Goal: Transaction & Acquisition: Purchase product/service

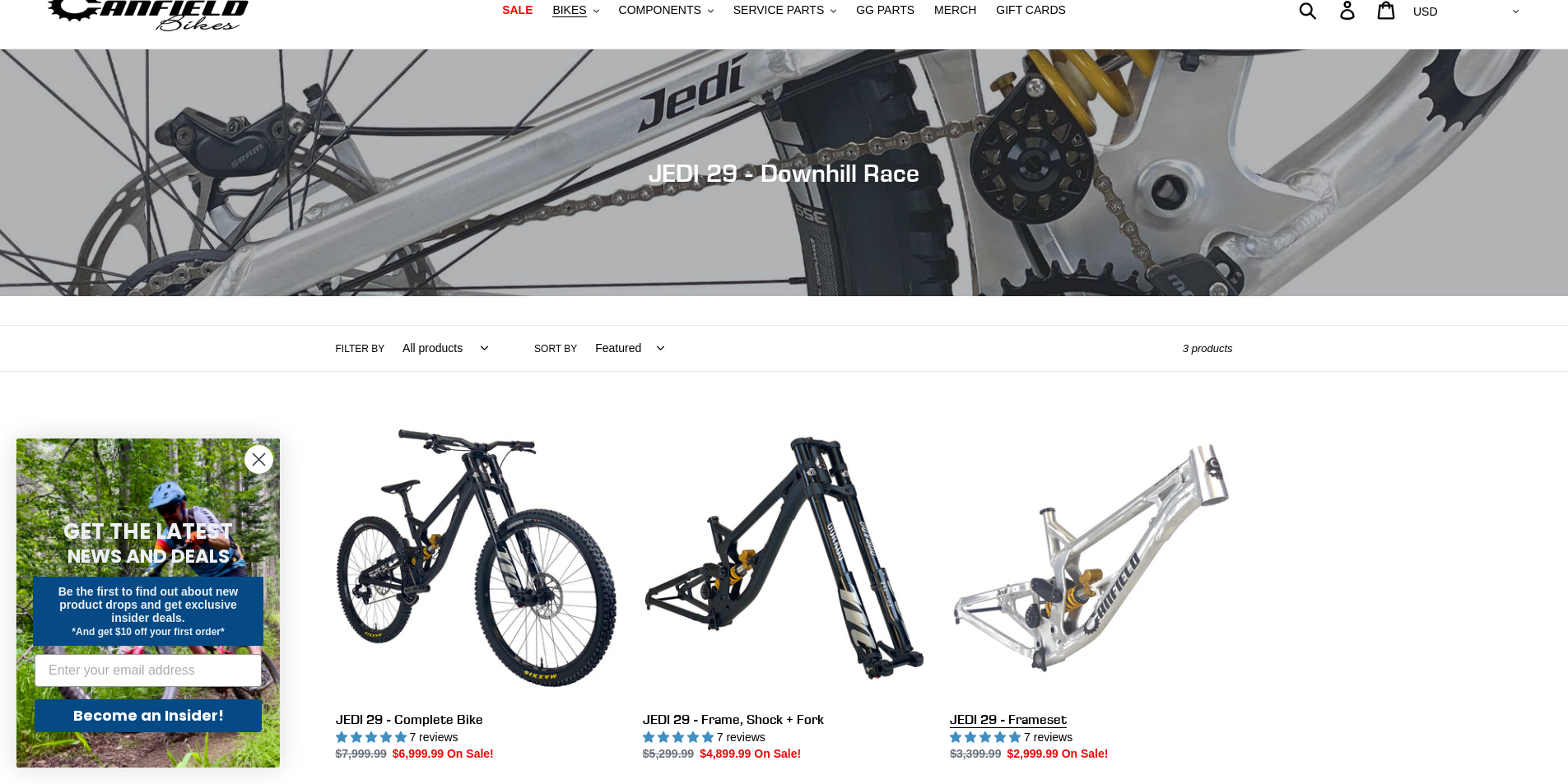
scroll to position [329, 0]
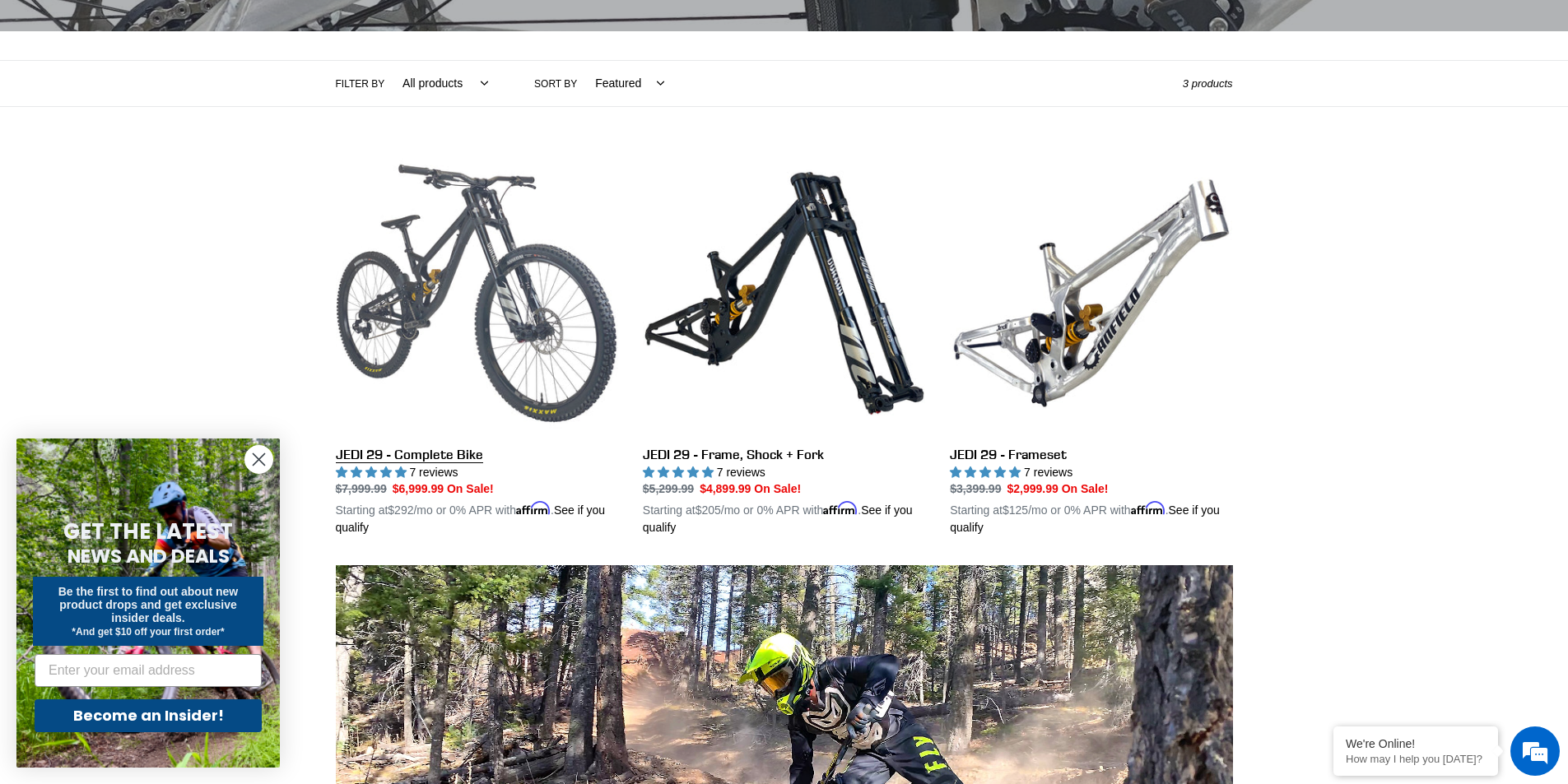
click at [439, 458] on link "JEDI 29 - Complete Bike" at bounding box center [477, 344] width 283 height 385
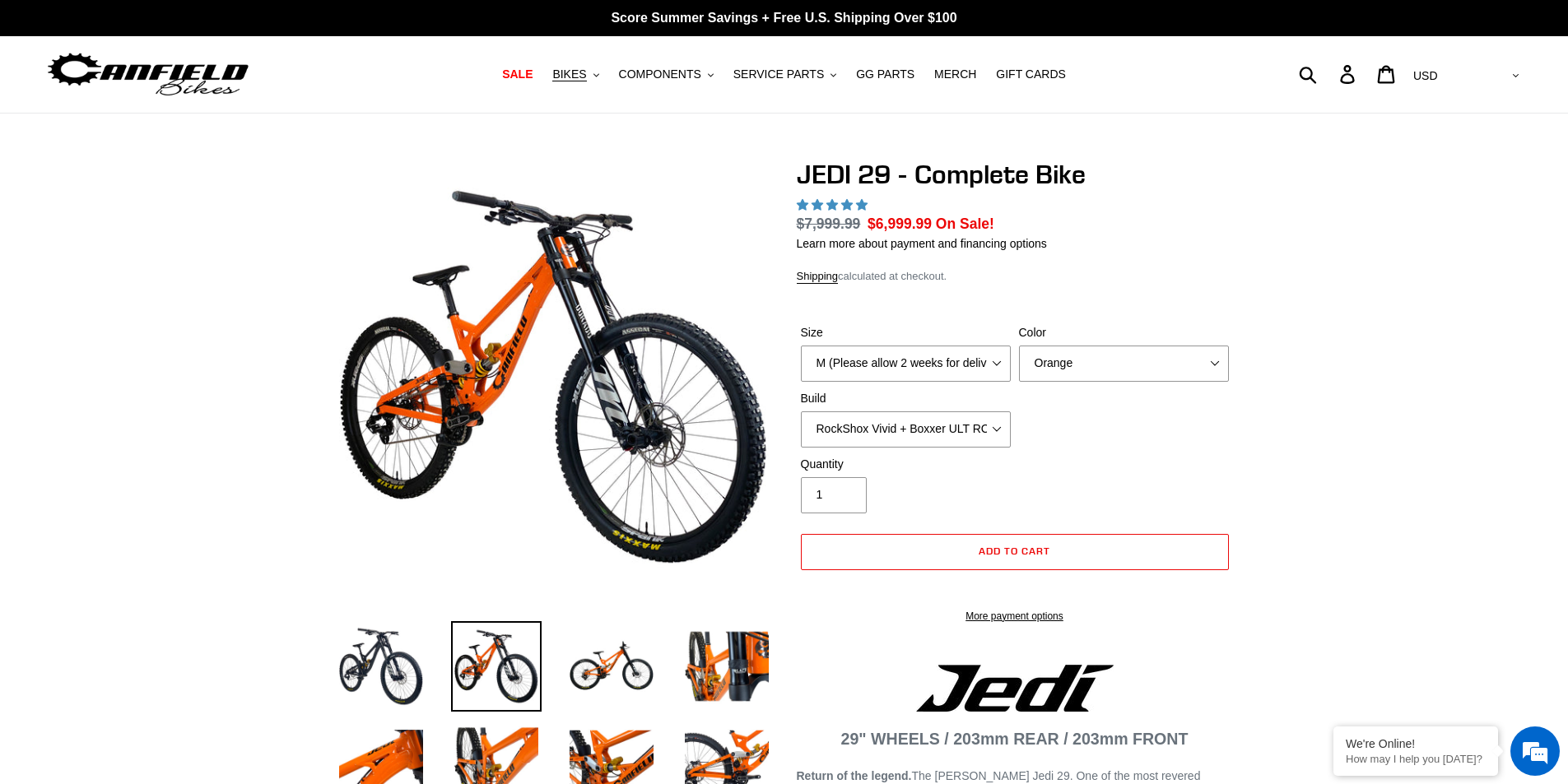
select select "highest-rating"
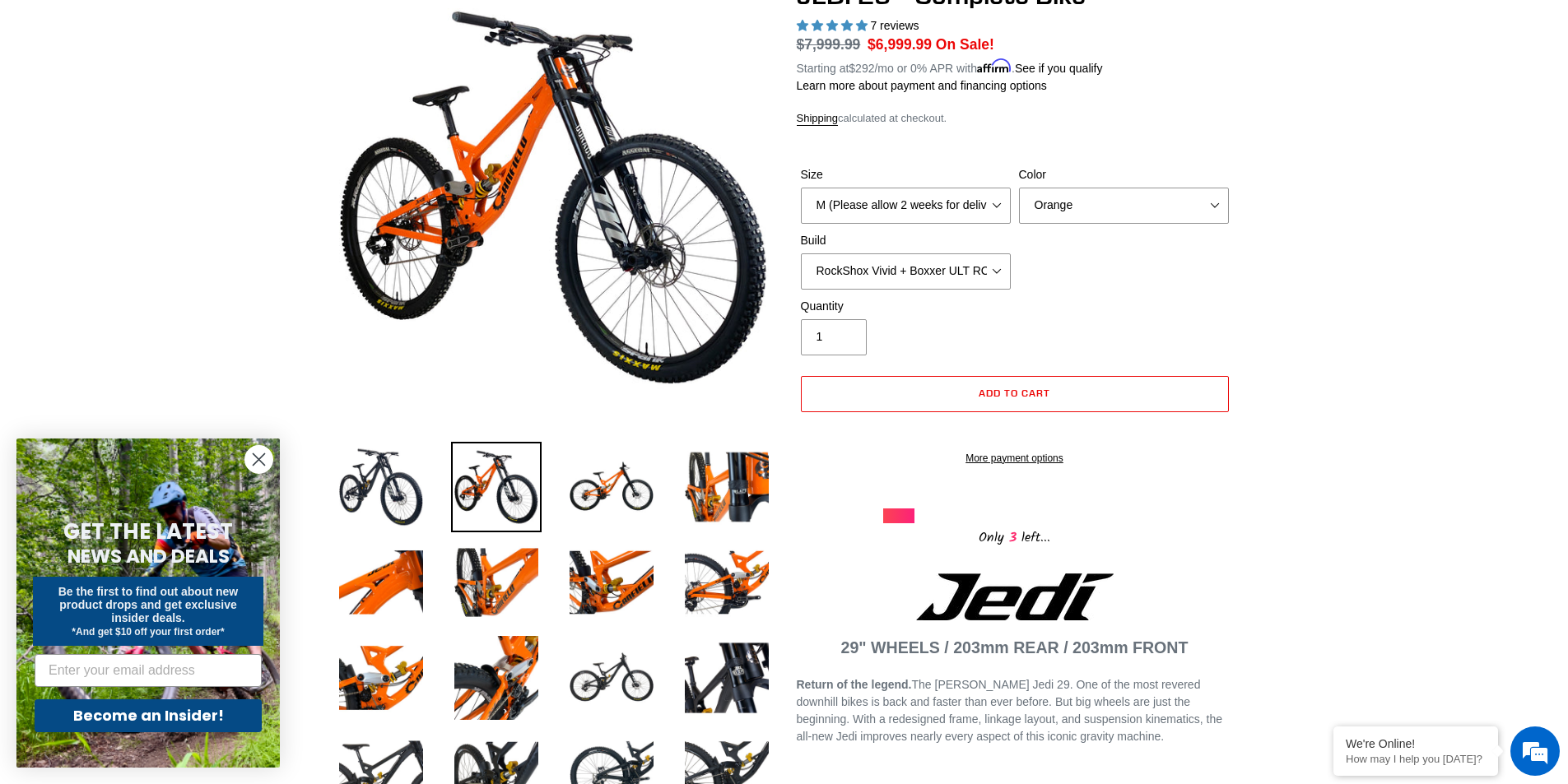
scroll to position [165, 0]
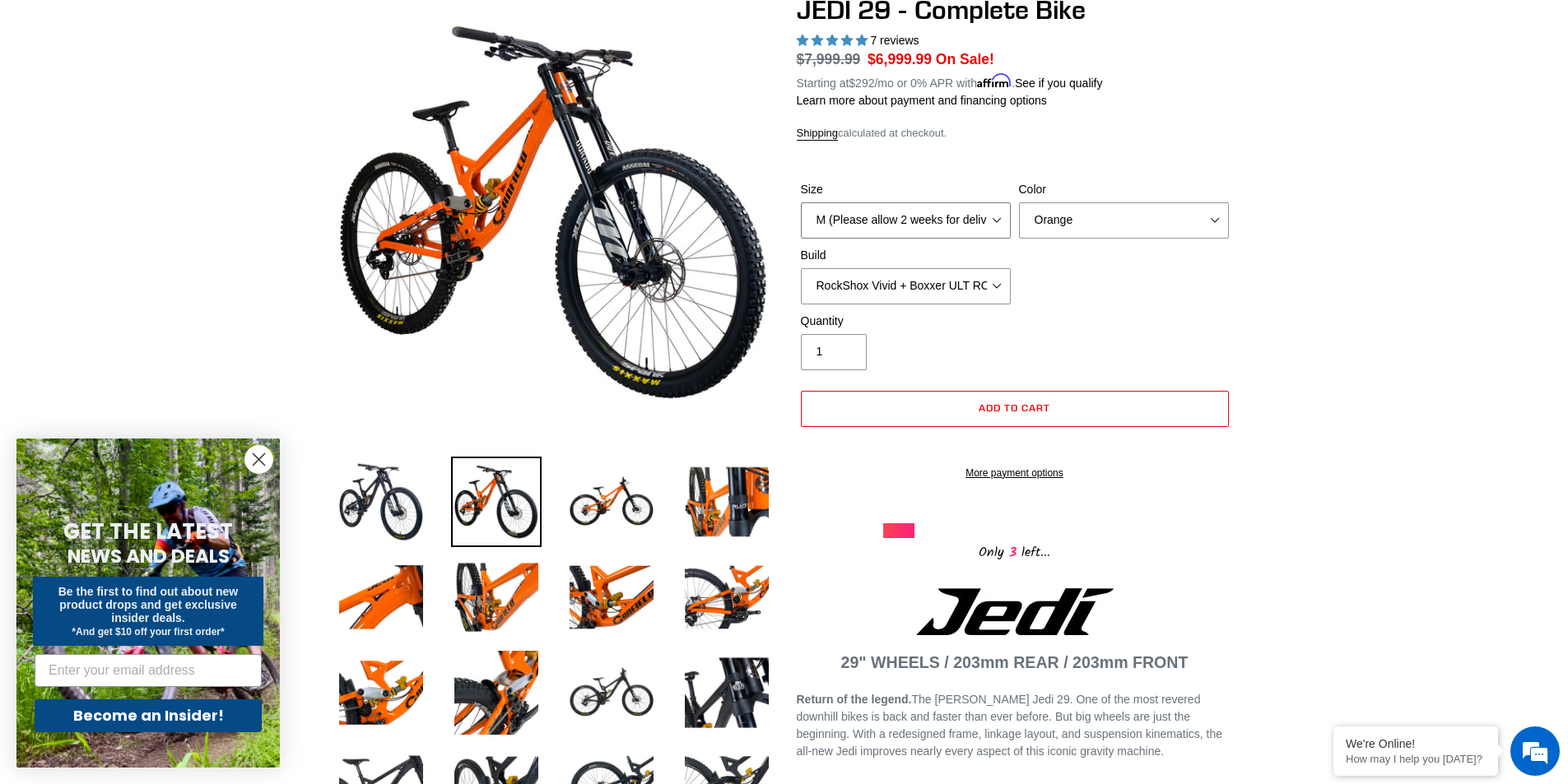
click at [995, 217] on select "M (Please allow 2 weeks for delivery) L (Please allow 2 weeks for delivery) XL …" at bounding box center [906, 221] width 210 height 36
click at [1210, 219] on select "Orange Stealth Black Raw" at bounding box center [1124, 221] width 210 height 36
click at [1019, 203] on select "Orange Stealth Black Raw" at bounding box center [1124, 221] width 210 height 36
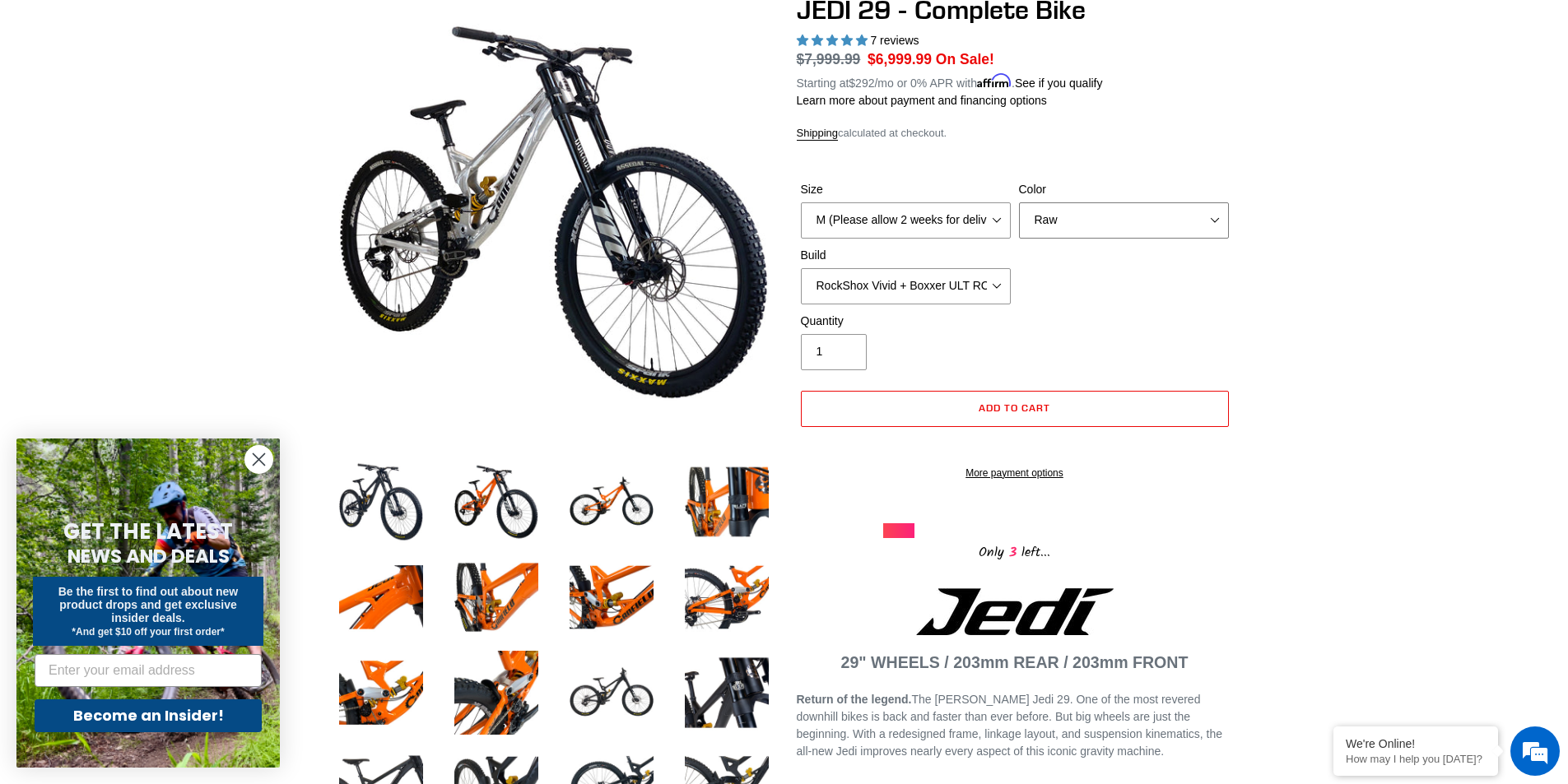
click at [1222, 220] on select "Orange Stealth Black Raw" at bounding box center [1124, 221] width 210 height 36
click at [1019, 203] on select "Orange Stealth Black Raw" at bounding box center [1124, 221] width 210 height 36
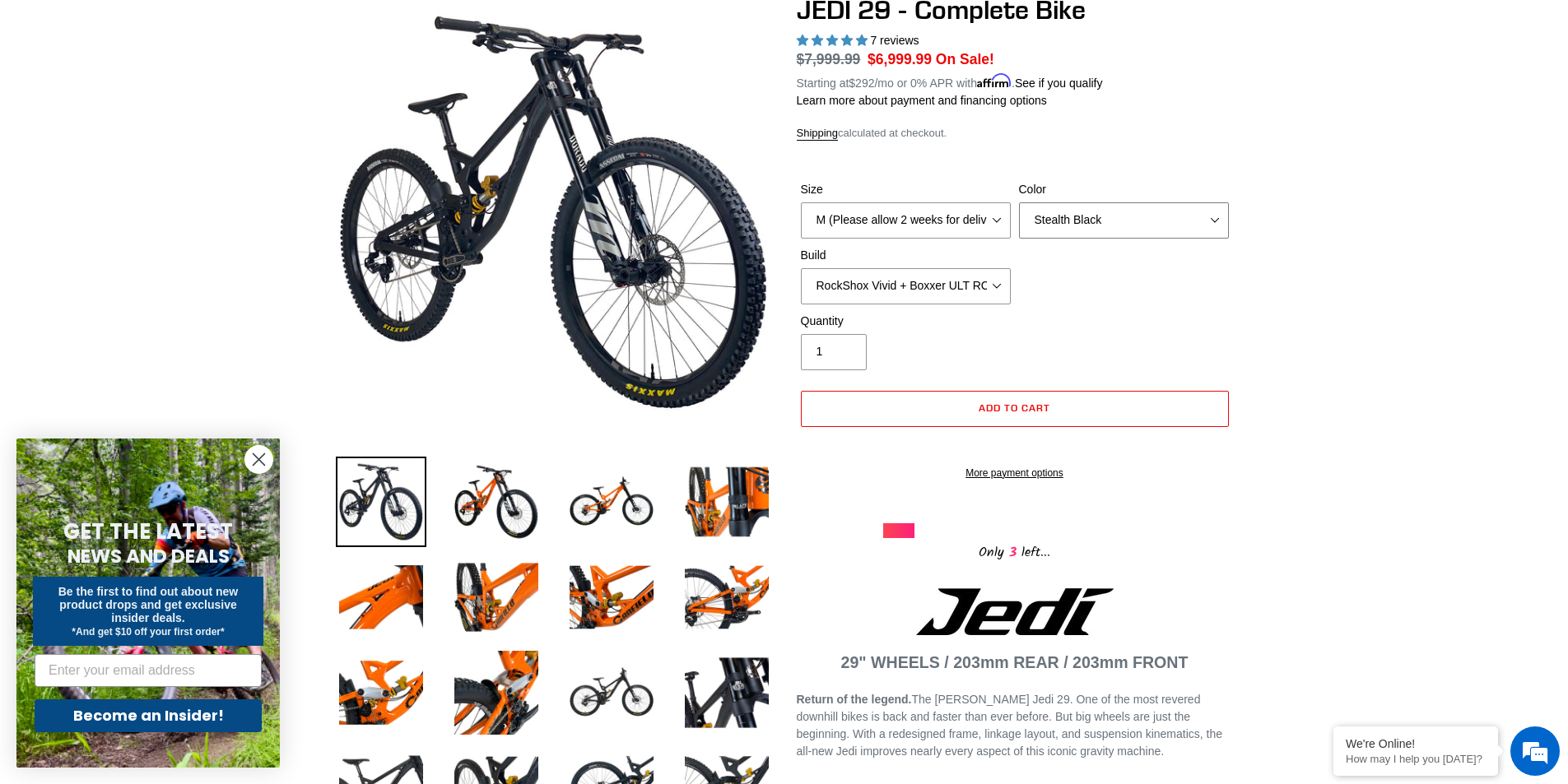
click at [1218, 219] on select "Orange Stealth Black Raw" at bounding box center [1124, 221] width 210 height 36
select select "Raw"
click at [1019, 203] on select "Orange Stealth Black Raw" at bounding box center [1124, 221] width 210 height 36
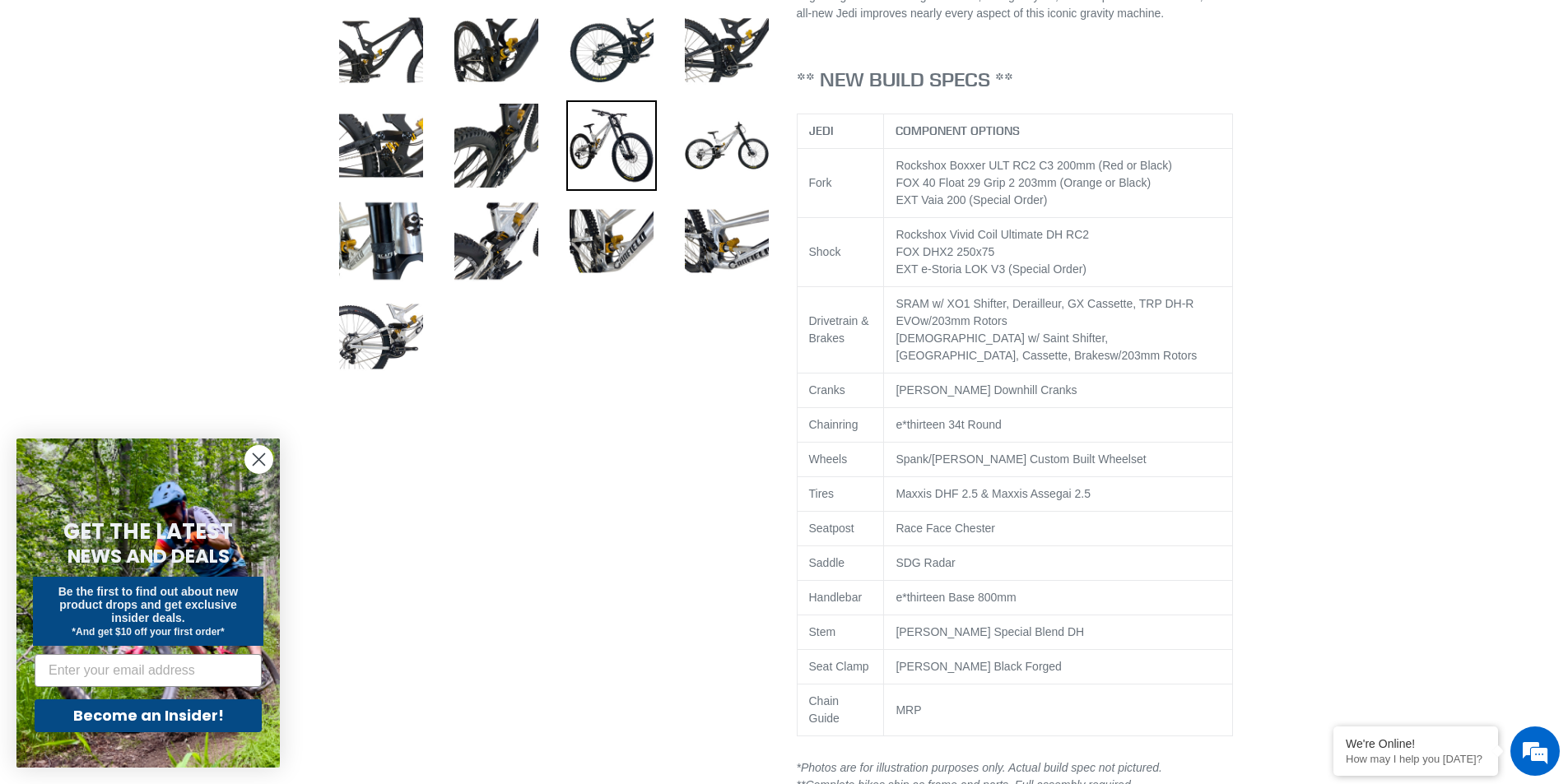
scroll to position [905, 0]
